Goal: Task Accomplishment & Management: Use online tool/utility

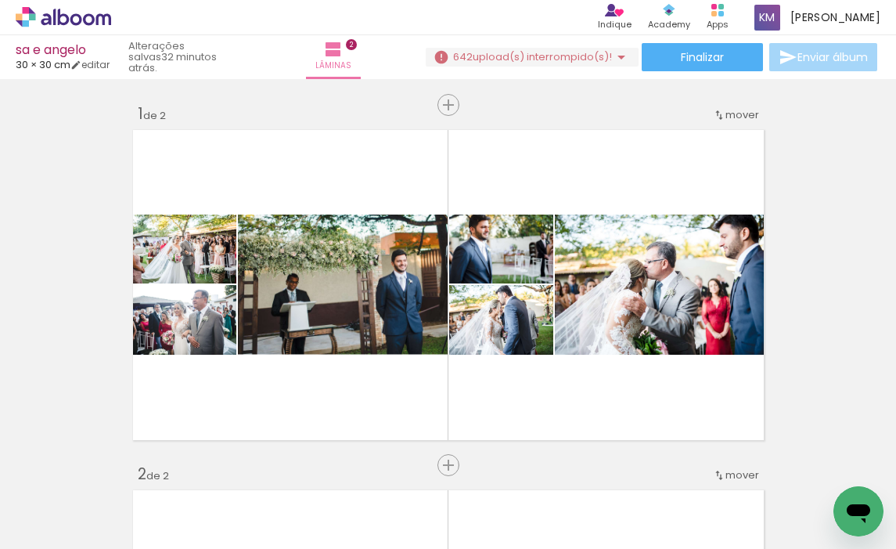
click at [577, 50] on span "upload(s) interrompido(s)!" at bounding box center [542, 56] width 139 height 15
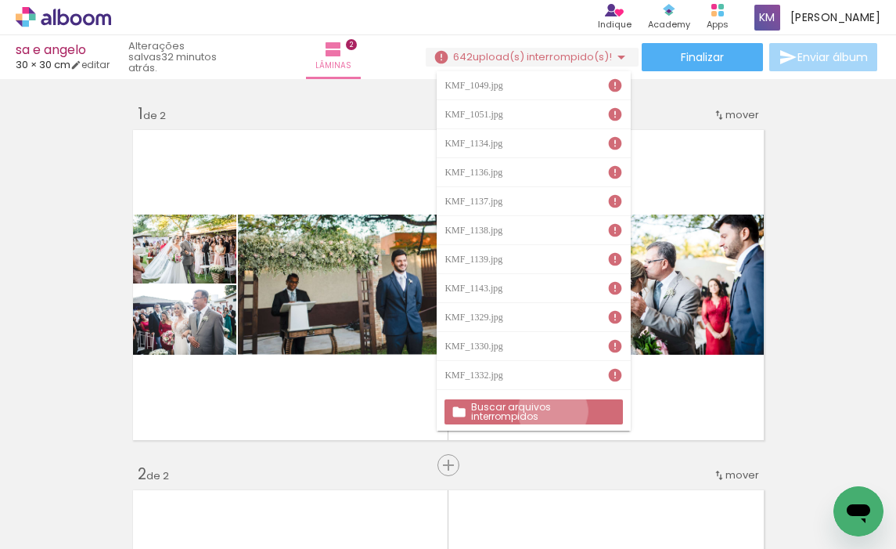
click at [0, 0] on slot "Buscar arquivos interrompidos" at bounding box center [0, 0] width 0 height 0
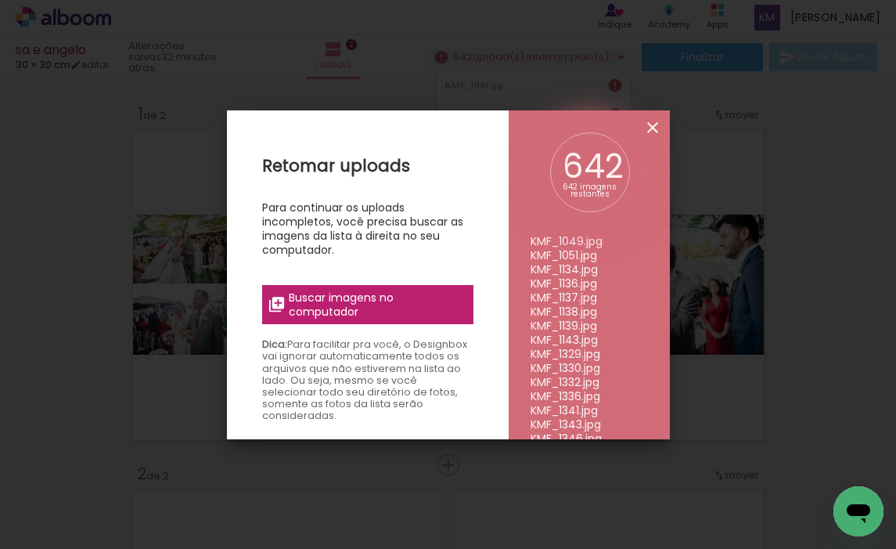
click at [655, 126] on iron-icon at bounding box center [652, 127] width 19 height 19
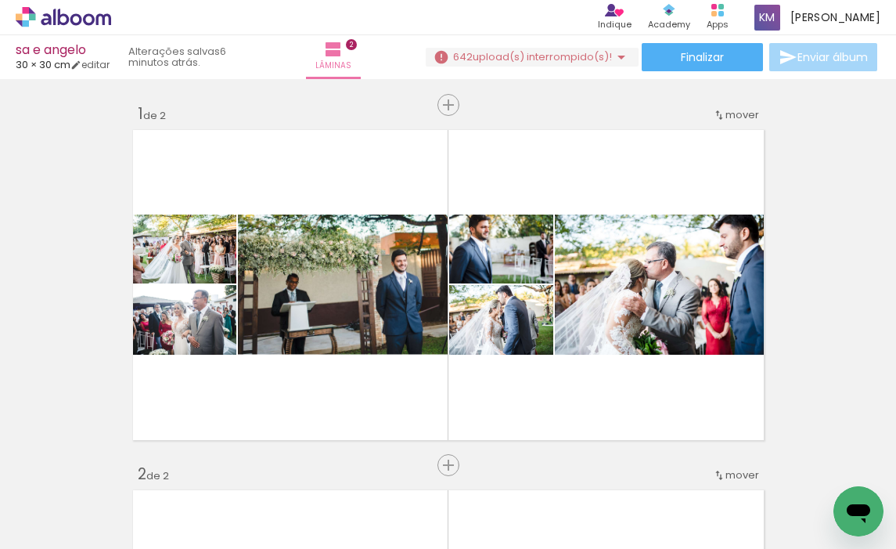
click at [589, 55] on span "upload(s) interrompido(s)!" at bounding box center [542, 56] width 139 height 15
